Goal: Book appointment/travel/reservation

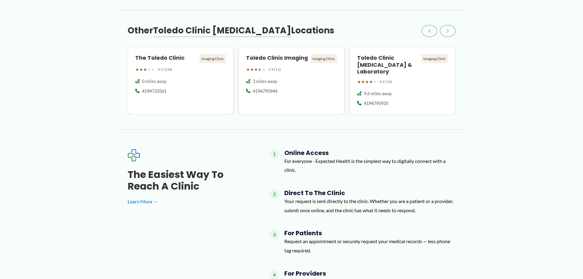
scroll to position [560, 0]
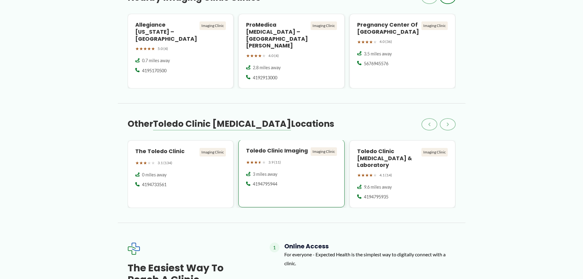
click at [271, 147] on h4 "Toledo Clinic Imaging" at bounding box center [277, 150] width 62 height 7
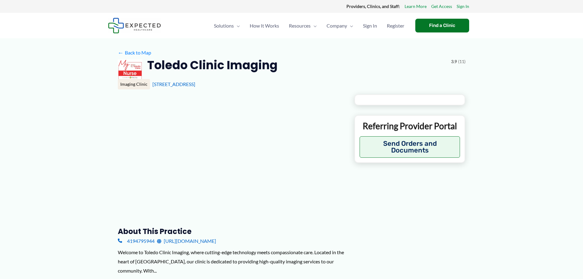
type input "**********"
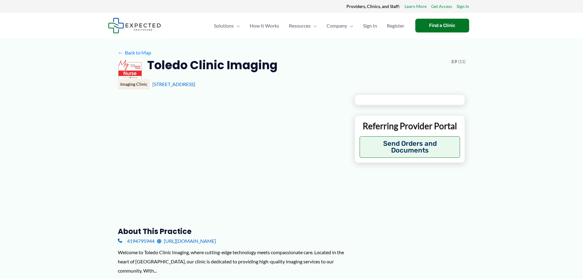
type input "**********"
